Goal: Transaction & Acquisition: Purchase product/service

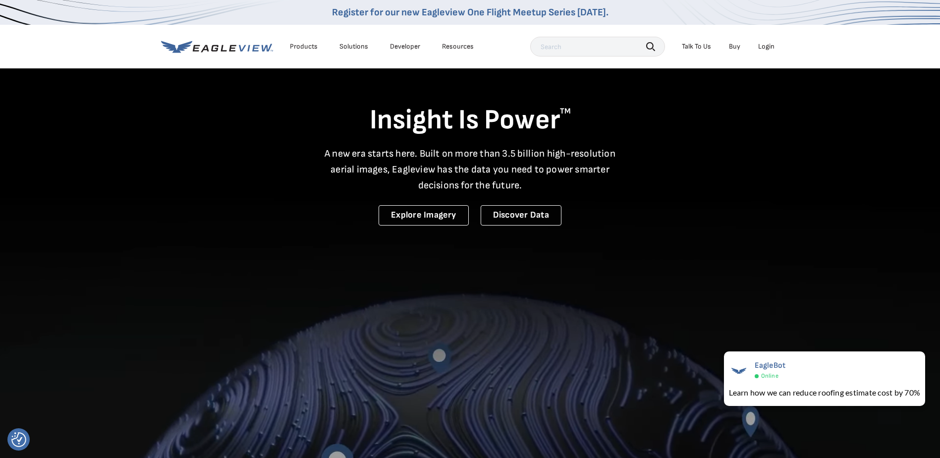
click at [770, 47] on div "Login" at bounding box center [767, 46] width 16 height 9
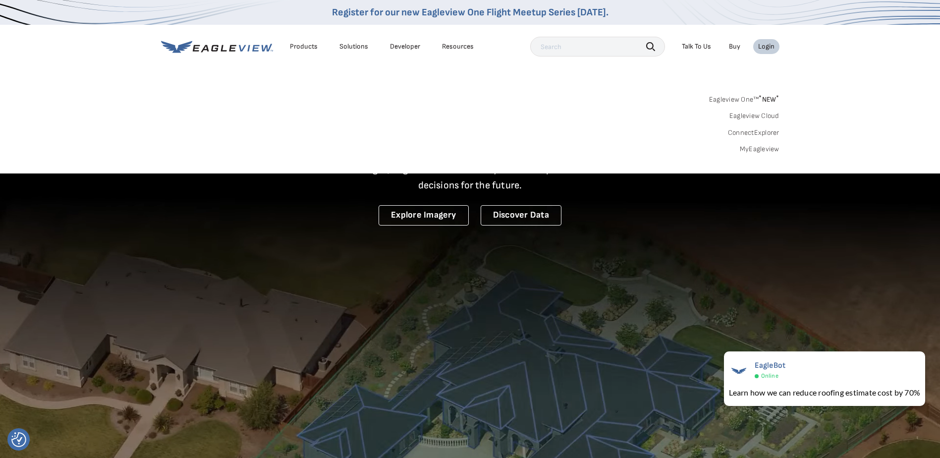
click at [759, 148] on link "MyEagleview" at bounding box center [760, 149] width 40 height 9
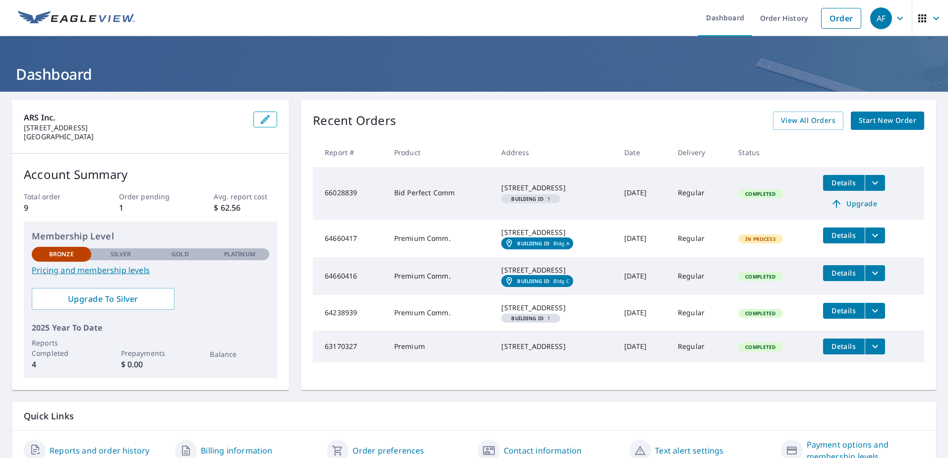
click at [71, 19] on img at bounding box center [76, 18] width 117 height 15
click at [88, 14] on img at bounding box center [76, 18] width 117 height 15
click at [832, 20] on link "Order" at bounding box center [841, 18] width 40 height 21
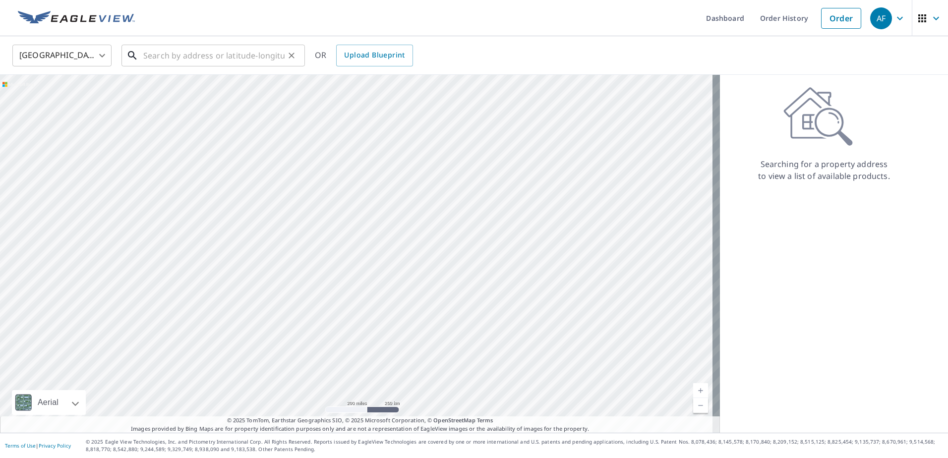
click at [202, 55] on input "text" at bounding box center [213, 56] width 141 height 28
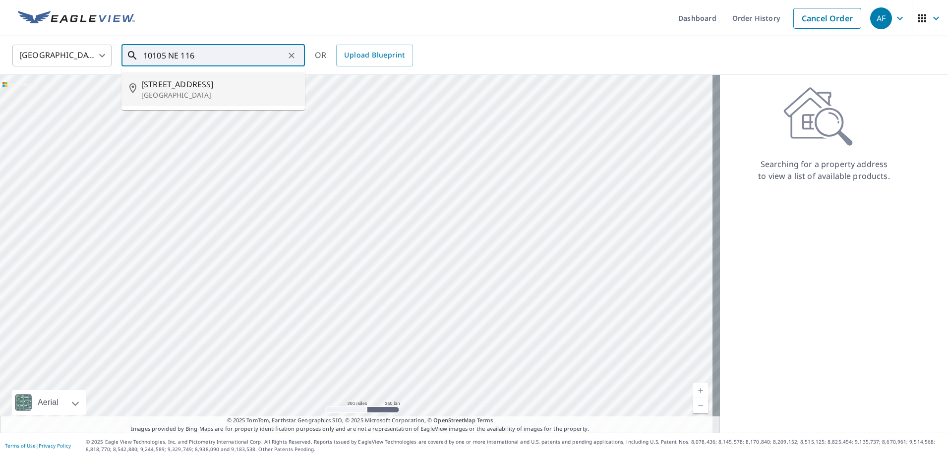
click at [189, 89] on span "[STREET_ADDRESS]" at bounding box center [219, 84] width 156 height 12
type input "[STREET_ADDRESS]"
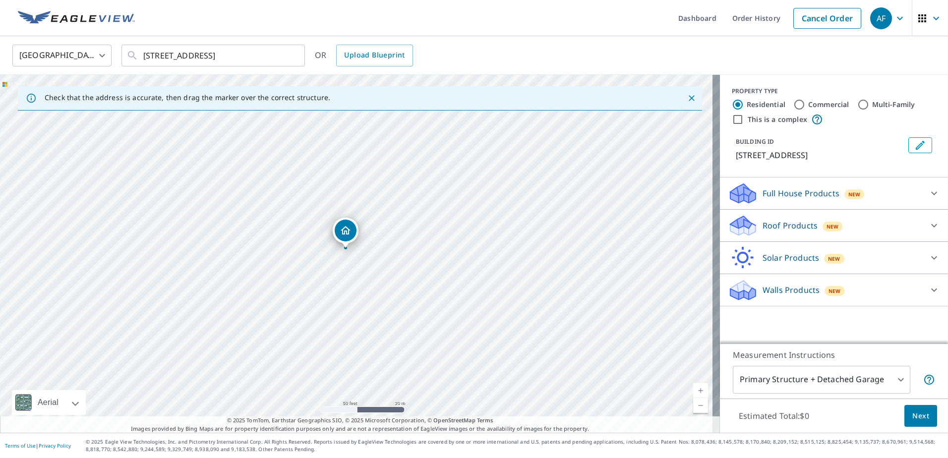
click at [868, 192] on div "Full House Products New" at bounding box center [825, 193] width 194 height 23
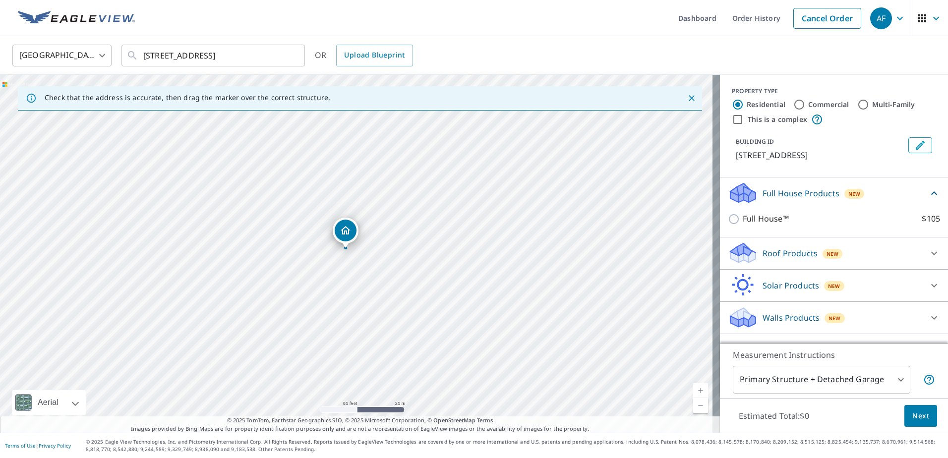
click at [868, 192] on div "Full House Products New" at bounding box center [828, 192] width 200 height 23
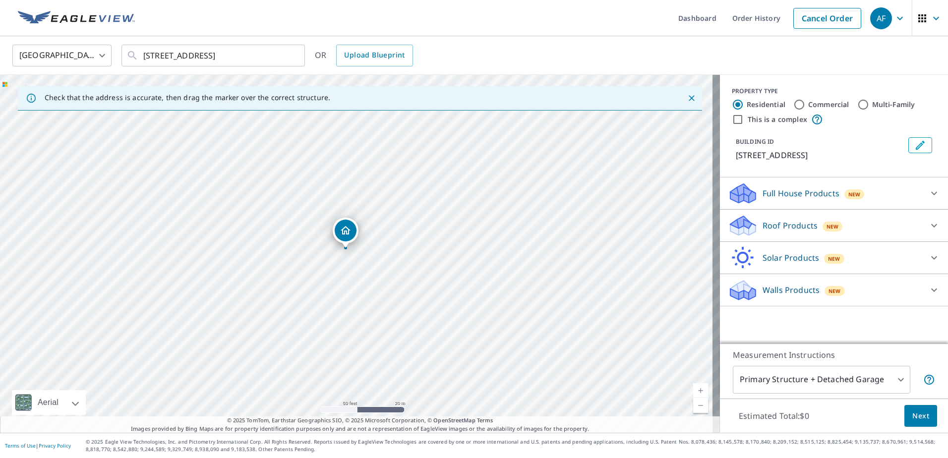
click at [856, 220] on div "Roof Products New" at bounding box center [825, 225] width 194 height 23
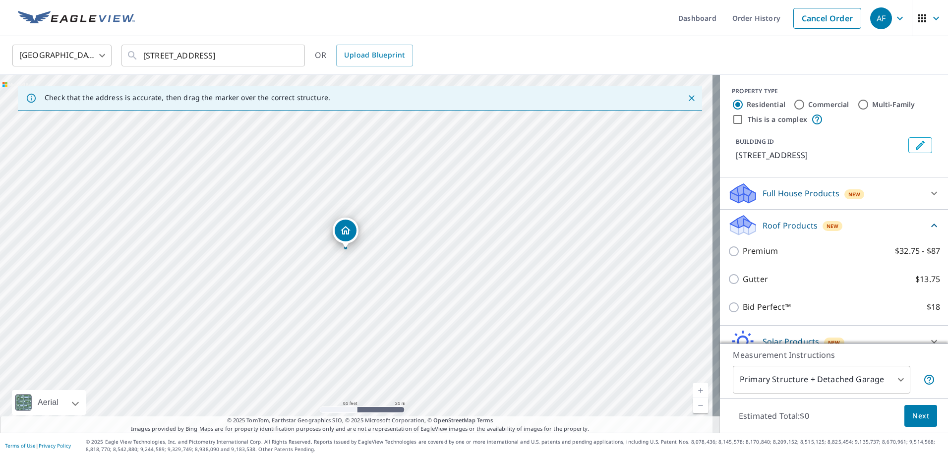
click at [856, 210] on div "Full House Products New Full House™ $105" at bounding box center [834, 193] width 228 height 32
click at [859, 226] on div "Roof Products New" at bounding box center [828, 225] width 200 height 23
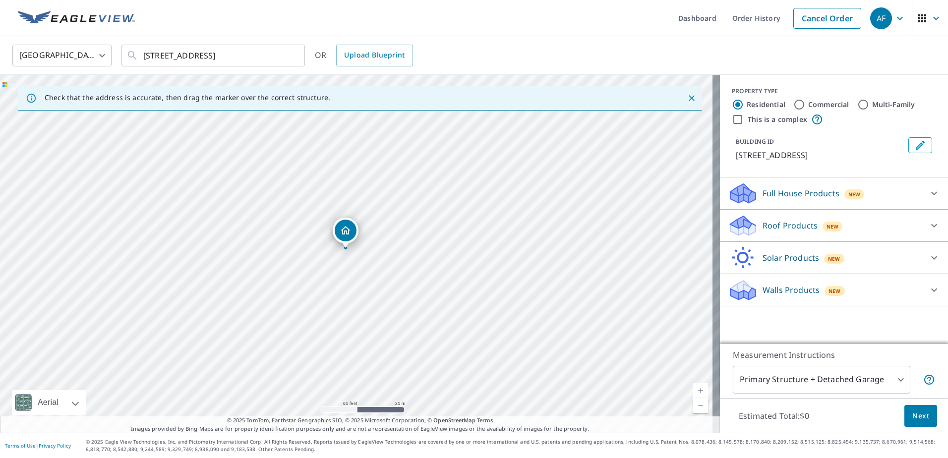
click at [859, 226] on div "Roof Products New" at bounding box center [825, 225] width 194 height 23
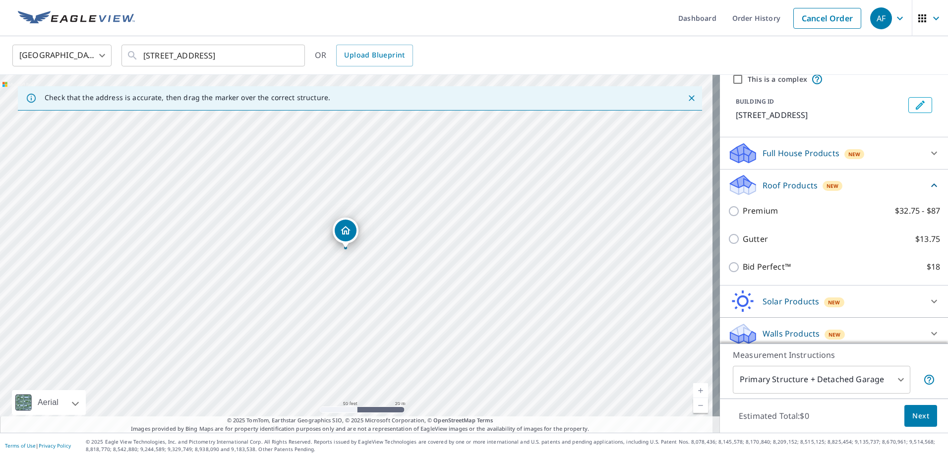
scroll to position [59, 0]
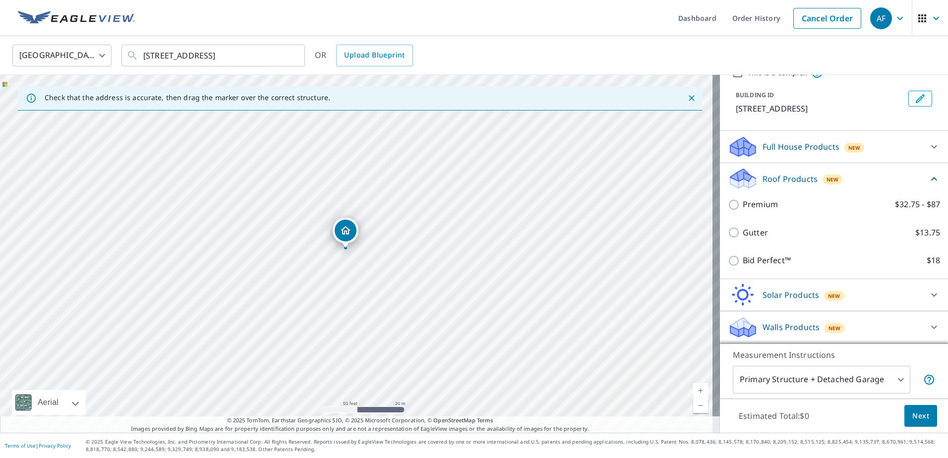
click at [861, 176] on div "Roof Products New" at bounding box center [828, 178] width 200 height 23
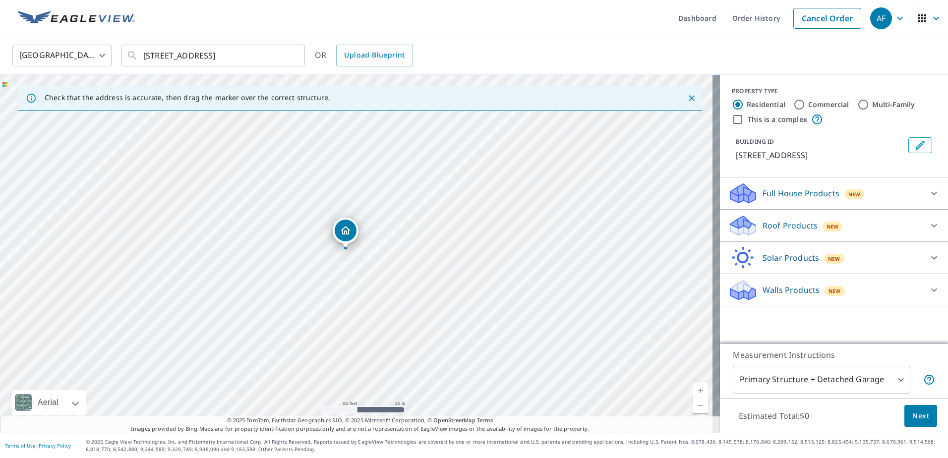
scroll to position [0, 0]
click at [848, 295] on div "Walls Products New" at bounding box center [825, 290] width 194 height 23
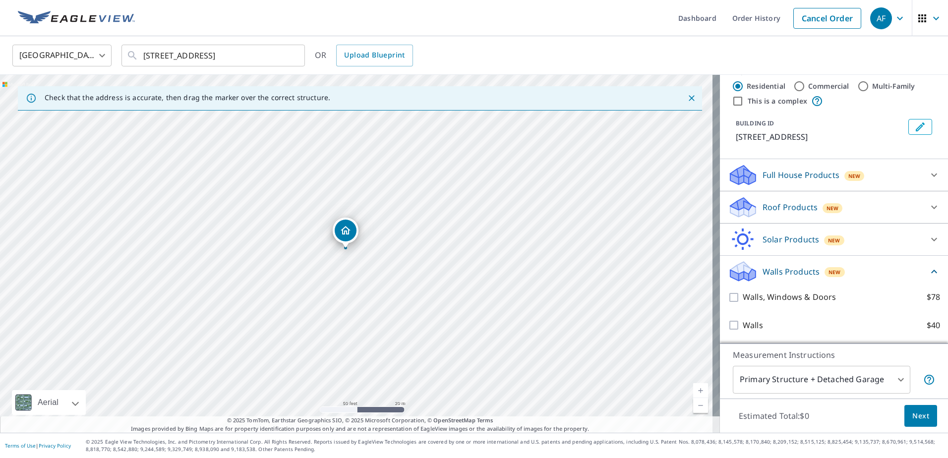
scroll to position [30, 0]
click at [861, 266] on div "Walls Products New" at bounding box center [828, 271] width 200 height 23
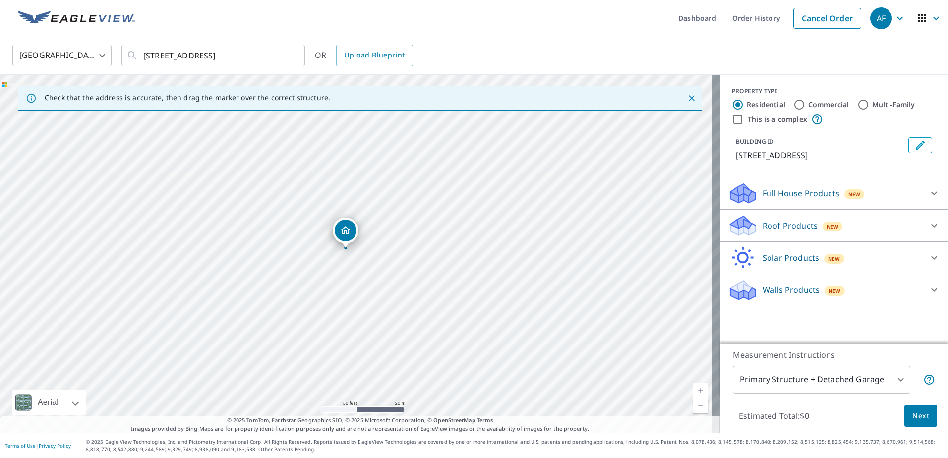
scroll to position [0, 0]
click at [893, 378] on body "AF AF Dashboard Order History Cancel Order AF [GEOGRAPHIC_DATA] US ​ [STREET_AD…" at bounding box center [474, 229] width 948 height 458
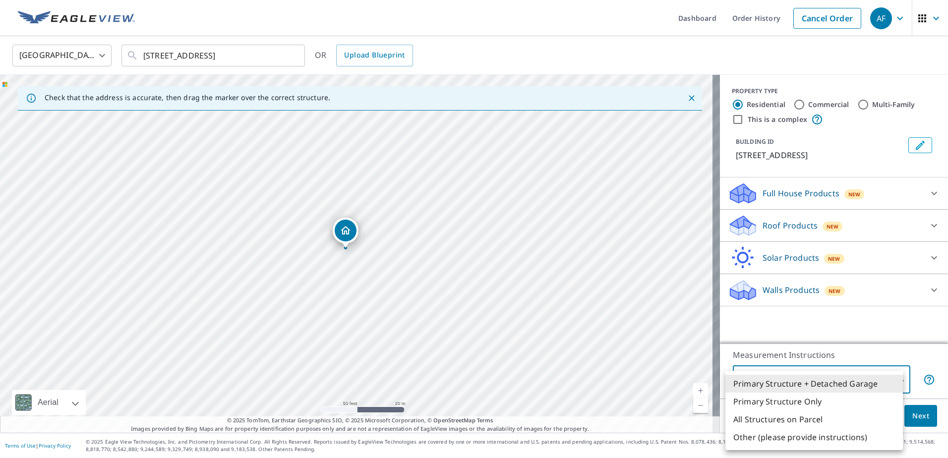
click at [850, 191] on div at bounding box center [474, 229] width 948 height 458
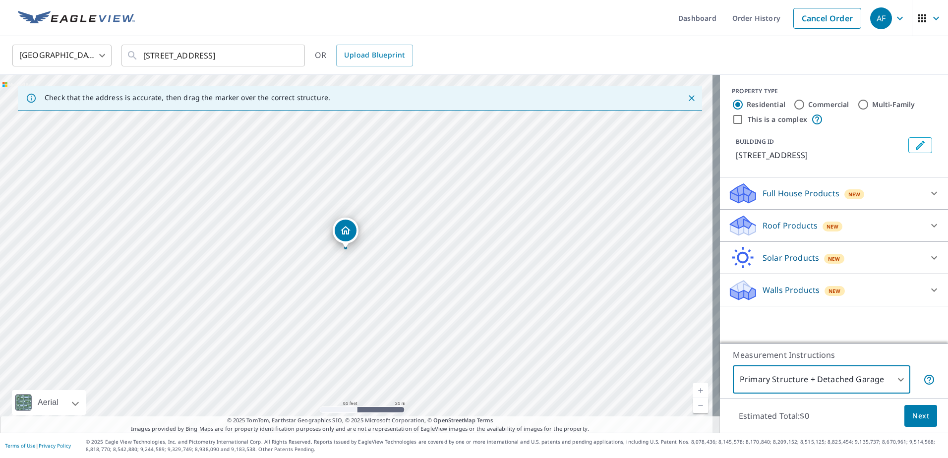
click at [928, 193] on icon at bounding box center [934, 193] width 12 height 12
